Goal: Task Accomplishment & Management: Use online tool/utility

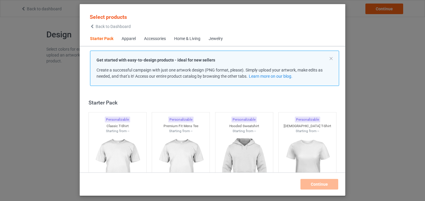
scroll to position [7, 0]
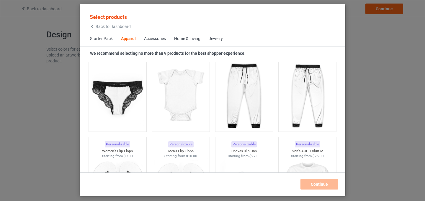
scroll to position [836, 0]
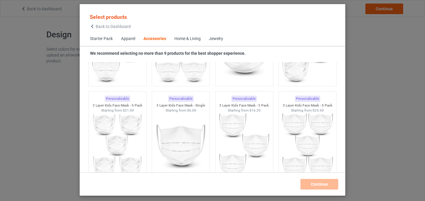
scroll to position [1550, 0]
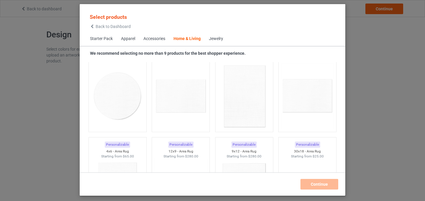
scroll to position [3366, 0]
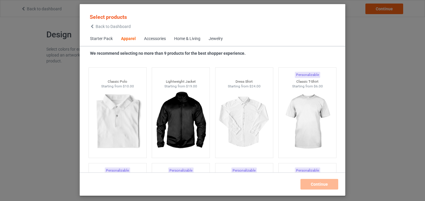
scroll to position [252, 0]
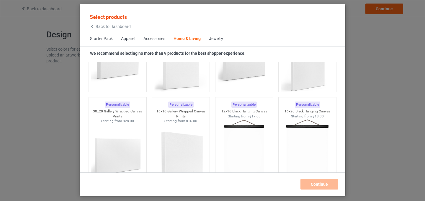
scroll to position [4264, 0]
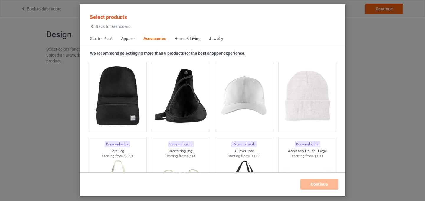
scroll to position [1706, 0]
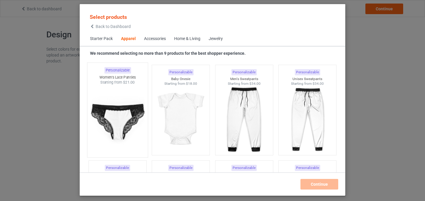
scroll to position [810, 0]
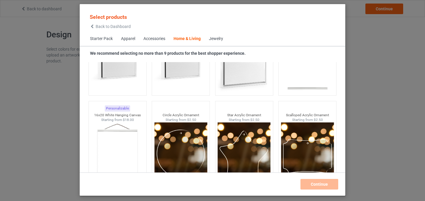
scroll to position [6138, 0]
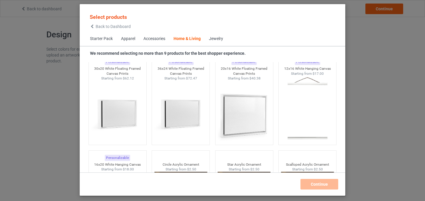
click at [278, 105] on div at bounding box center [307, 109] width 58 height 66
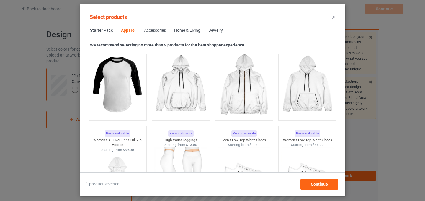
scroll to position [324, 0]
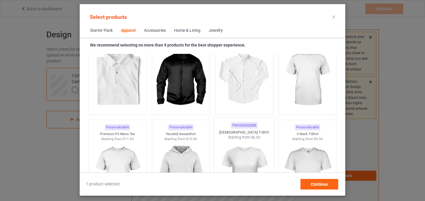
scroll to position [268, 0]
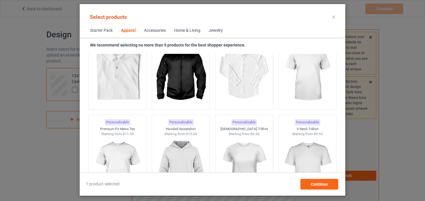
click at [128, 32] on div "Apparel" at bounding box center [128, 31] width 15 height 6
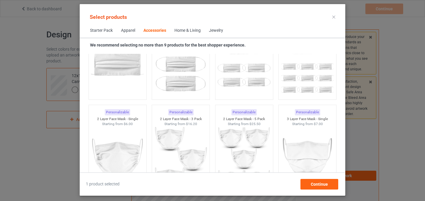
scroll to position [1355, 0]
click at [156, 30] on div "Accessories" at bounding box center [154, 31] width 23 height 6
click at [187, 31] on div "Home & Living" at bounding box center [187, 31] width 26 height 6
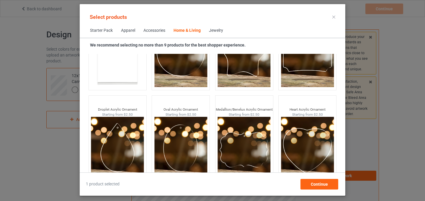
scroll to position [6297, 0]
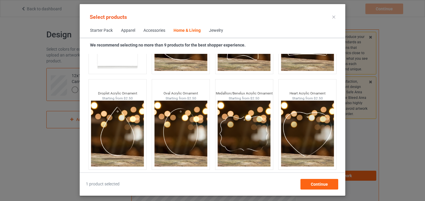
click at [217, 28] on div "Jewelry" at bounding box center [216, 31] width 14 height 6
click at [218, 33] on div "Jewelry" at bounding box center [216, 31] width 14 height 6
click at [218, 31] on div "Jewelry" at bounding box center [216, 31] width 14 height 6
click at [331, 18] on div at bounding box center [333, 16] width 11 height 9
click at [334, 17] on icon at bounding box center [333, 17] width 3 height 3
